Goal: Task Accomplishment & Management: Complete application form

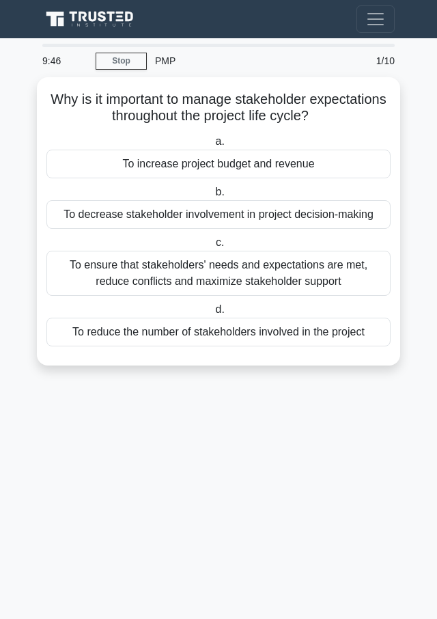
click at [115, 276] on div "To ensure that stakeholders' needs and expectations are met, reduce conflicts a…" at bounding box center [218, 273] width 344 height 45
click at [213, 247] on input "c. To ensure that stakeholders' needs and expectations are met, reduce conflict…" at bounding box center [213, 243] width 0 height 9
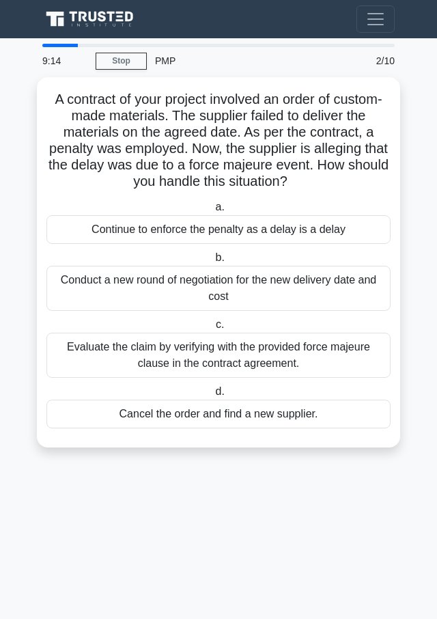
click at [137, 366] on div "Evaluate the claim by verifying with the provided force majeure clause in the c…" at bounding box center [218, 355] width 344 height 45
click at [213, 329] on input "c. Evaluate the claim by verifying with the provided force majeure clause in th…" at bounding box center [213, 325] width 0 height 9
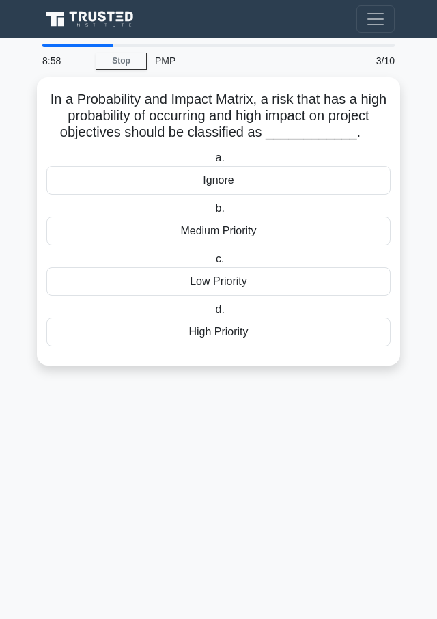
click at [117, 177] on div "Ignore" at bounding box center [218, 180] width 344 height 29
click at [213, 163] on input "a. Ignore" at bounding box center [213, 158] width 0 height 9
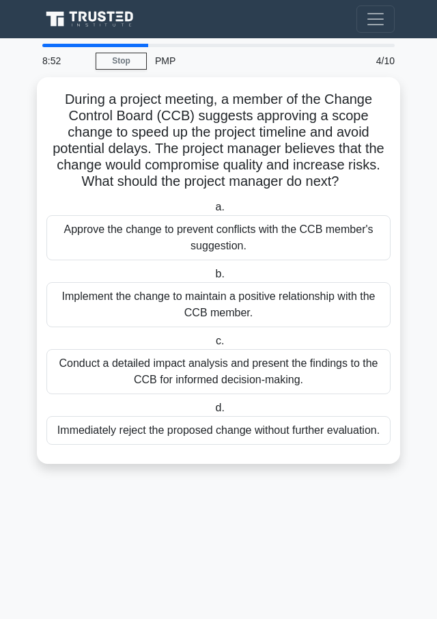
click at [121, 234] on div "Approve the change to prevent conflicts with the CCB member's suggestion." at bounding box center [218, 237] width 344 height 45
click at [213, 212] on input "a. Approve the change to prevent conflicts with the CCB member's suggestion." at bounding box center [213, 207] width 0 height 9
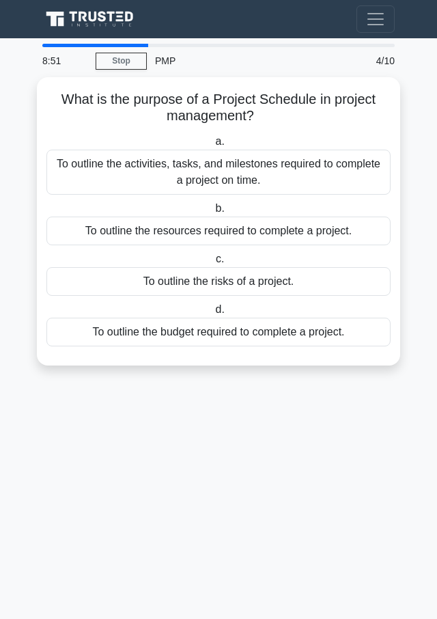
click at [139, 237] on div "To outline the resources required to complete a project." at bounding box center [218, 231] width 344 height 29
click at [213, 213] on input "b. To outline the resources required to complete a project." at bounding box center [213, 208] width 0 height 9
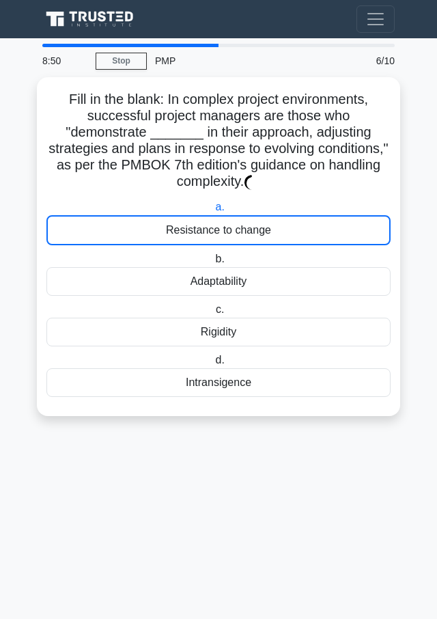
click at [135, 229] on div "Resistance to change" at bounding box center [218, 230] width 344 height 30
click at [213, 212] on input "a. Resistance to change" at bounding box center [213, 207] width 0 height 9
click at [144, 237] on div "Resistance to change" at bounding box center [218, 230] width 344 height 30
click at [213, 212] on input "a. Resistance to change" at bounding box center [213, 207] width 0 height 9
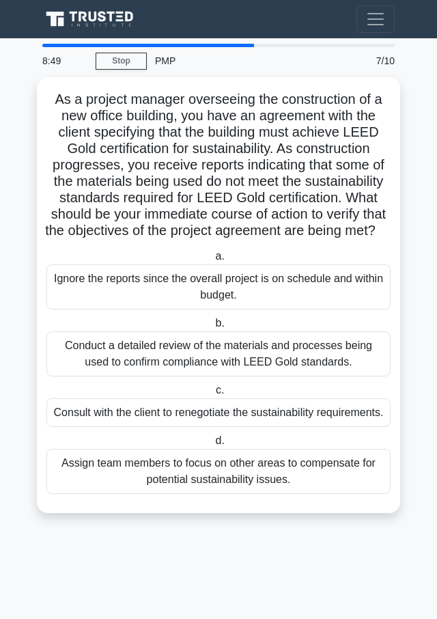
click at [164, 303] on div "Ignore the reports since the overall project is on schedule and within budget." at bounding box center [218, 286] width 344 height 45
click at [213, 261] on input "a. Ignore the reports since the overall project is on schedule and within budge…" at bounding box center [213, 256] width 0 height 9
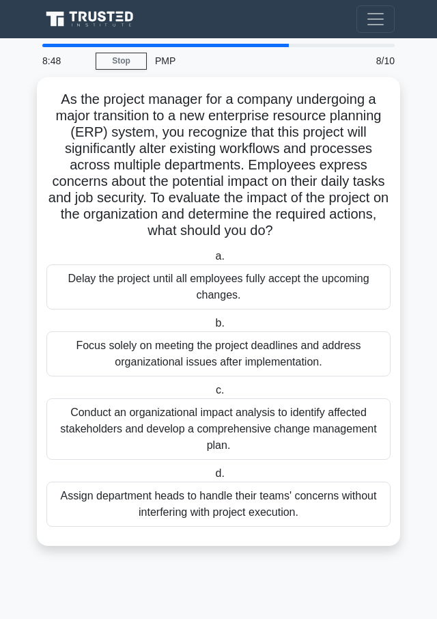
click at [159, 288] on div "Delay the project until all employees fully accept the upcoming changes." at bounding box center [218, 286] width 344 height 45
click at [213, 261] on input "a. Delay the project until all employees fully accept the upcoming changes." at bounding box center [213, 256] width 0 height 9
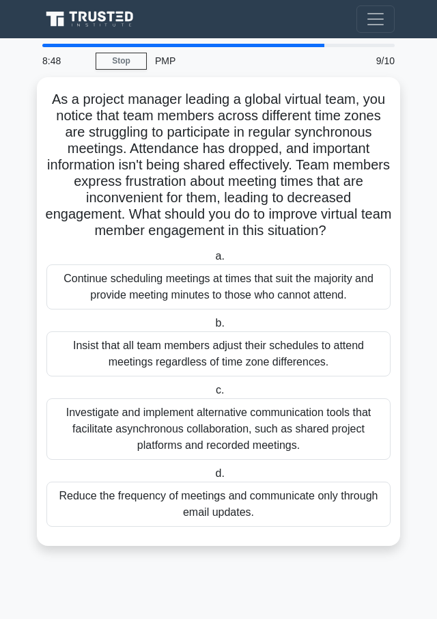
click at [159, 295] on div "Continue scheduling meetings at times that suit the majority and provide meetin…" at bounding box center [218, 286] width 344 height 45
click at [213, 261] on input "a. Continue scheduling meetings at times that suit the majority and provide mee…" at bounding box center [213, 256] width 0 height 9
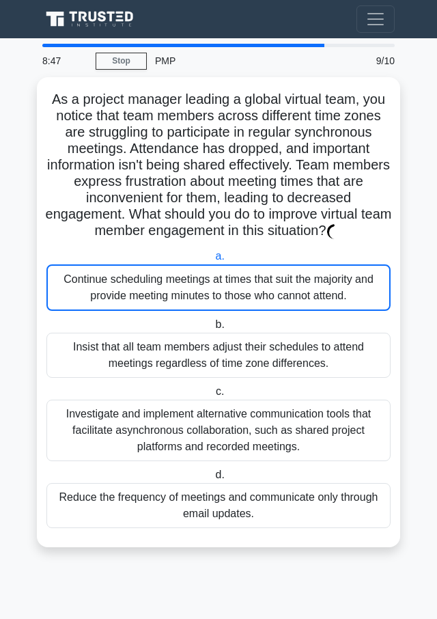
click at [157, 348] on div "Insist that all team members adjust their schedules to attend meetings regardle…" at bounding box center [218, 355] width 344 height 45
click at [213, 329] on input "b. Insist that all team members adjust their schedules to attend meetings regar…" at bounding box center [213, 325] width 0 height 9
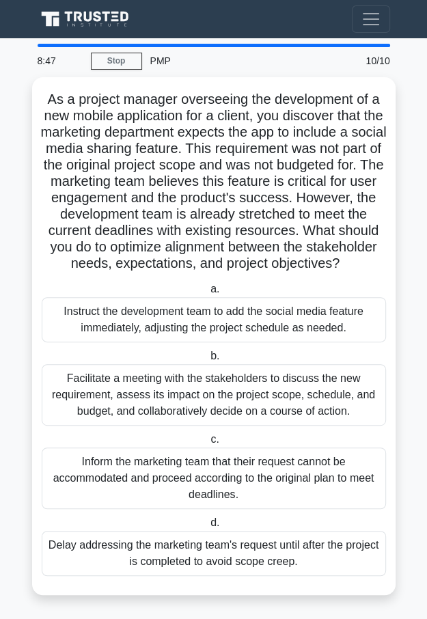
click at [150, 342] on div "Instruct the development team to add the social media feature immediately, adju…" at bounding box center [214, 319] width 344 height 45
click at [208, 294] on input "a. Instruct the development team to add the social media feature immediately, a…" at bounding box center [208, 289] width 0 height 9
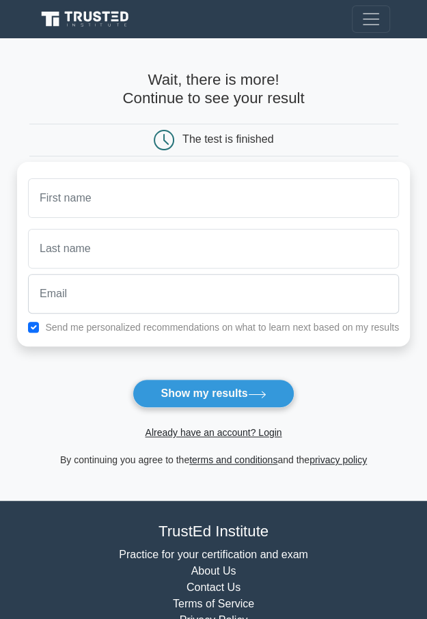
click at [219, 399] on button "Show my results" at bounding box center [213, 393] width 161 height 29
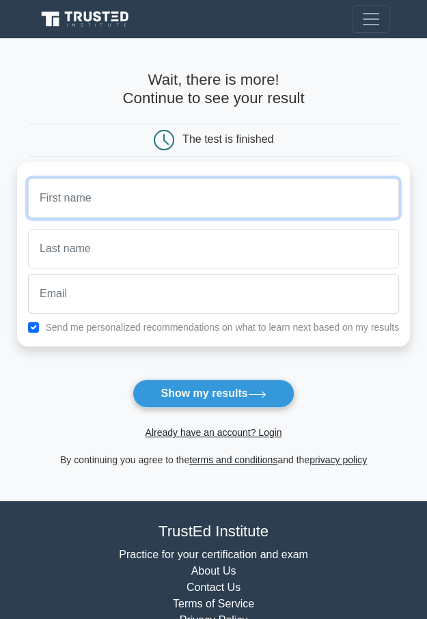
click at [66, 193] on input "text" at bounding box center [213, 198] width 371 height 40
type input "hope"
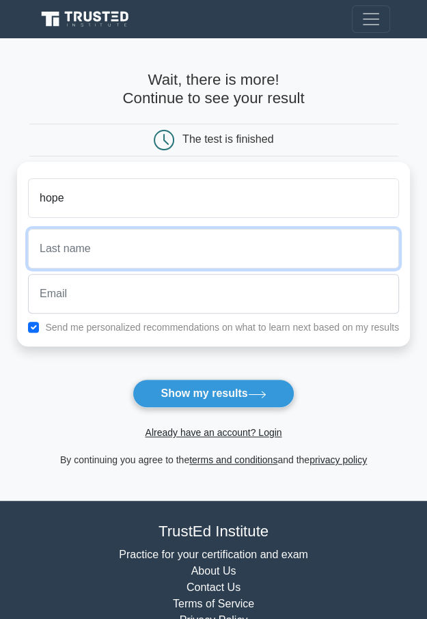
click at [72, 255] on input "text" at bounding box center [213, 249] width 371 height 40
type input "anyona"
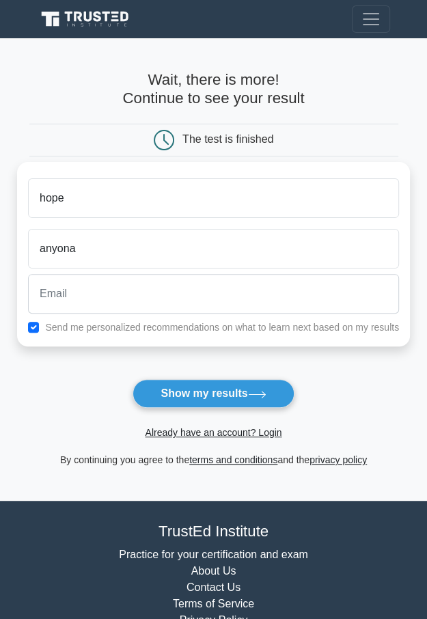
click at [167, 383] on button "Show my results" at bounding box center [213, 393] width 161 height 29
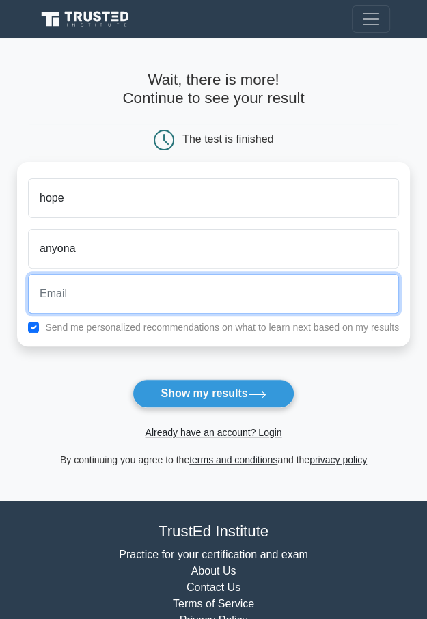
type input "kerrshallyy@shalex"
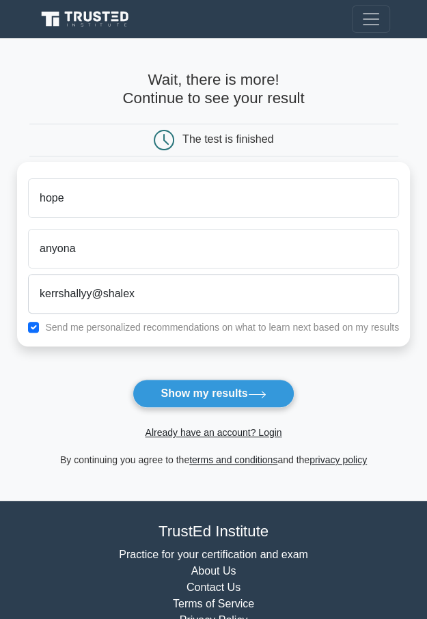
click at [183, 396] on button "Show my results" at bounding box center [213, 393] width 161 height 29
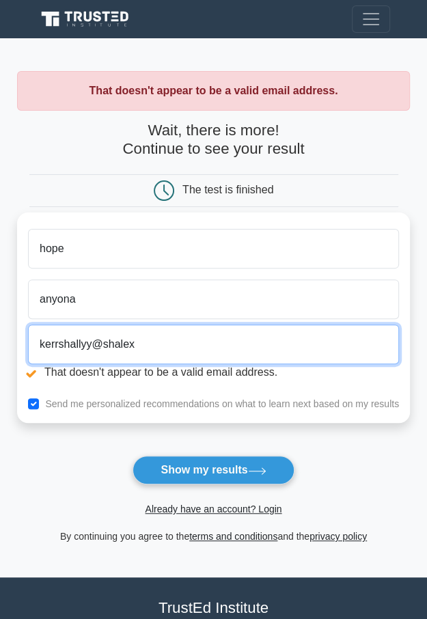
click at [167, 339] on input "kerrshallyy@shalex" at bounding box center [213, 345] width 371 height 40
type input "kerrshallyy@shale"
